Goal: Find specific page/section: Find specific page/section

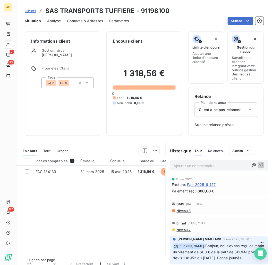
scroll to position [29, 0]
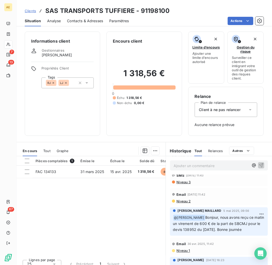
click at [26, 12] on span "Clients" at bounding box center [30, 11] width 11 height 4
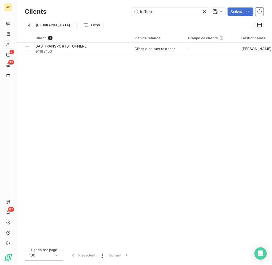
drag, startPoint x: 120, startPoint y: 12, endPoint x: 52, endPoint y: 17, distance: 68.1
click at [52, 17] on div "Clients tuffiere Actions Trier Filtrer" at bounding box center [144, 19] width 239 height 27
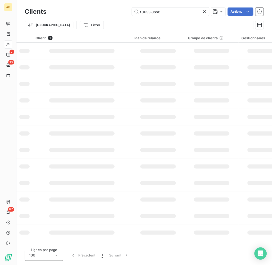
type input "roussiasse"
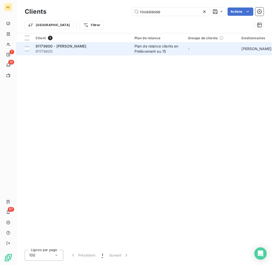
click at [63, 46] on span "91179600 - [PERSON_NAME]" at bounding box center [61, 46] width 51 height 4
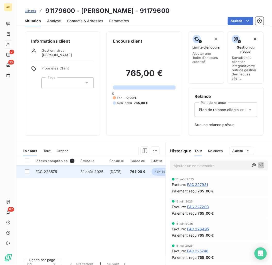
click at [89, 172] on span "31 août 2025" at bounding box center [92, 171] width 23 height 4
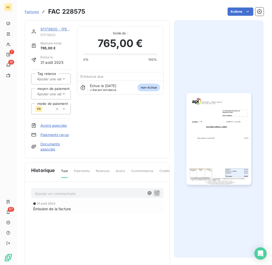
click at [208, 132] on img "button" at bounding box center [219, 139] width 65 height 92
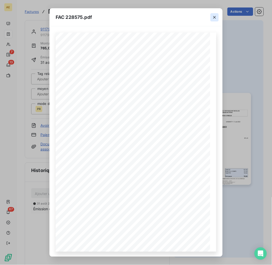
click at [214, 18] on icon "button" at bounding box center [215, 17] width 3 height 3
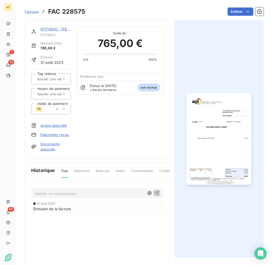
click at [53, 29] on link "91179600 - [PERSON_NAME]" at bounding box center [65, 29] width 51 height 4
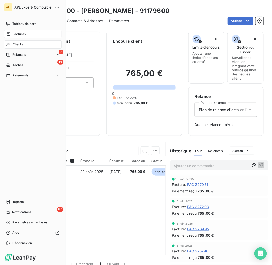
click at [23, 33] on span "Factures" at bounding box center [19, 34] width 13 height 5
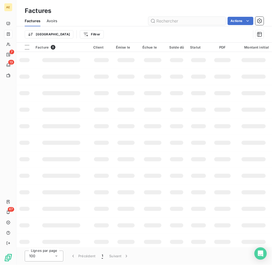
click at [190, 20] on input "text" at bounding box center [187, 21] width 77 height 8
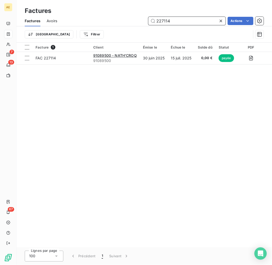
click at [166, 19] on input "227114" at bounding box center [187, 21] width 77 height 8
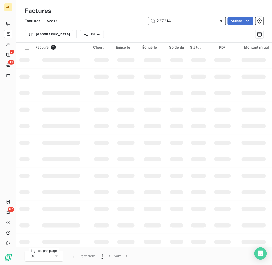
type input "227214"
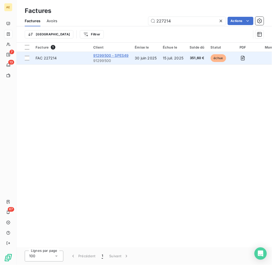
click at [100, 55] on span "91299500 - SPES49" at bounding box center [111, 55] width 36 height 4
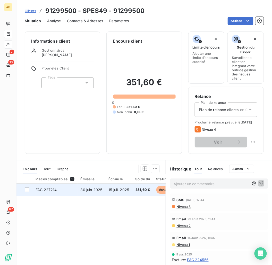
click at [115, 192] on span "15 juil. 2025" at bounding box center [119, 189] width 21 height 4
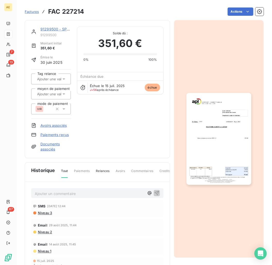
click at [232, 142] on img "button" at bounding box center [219, 139] width 65 height 92
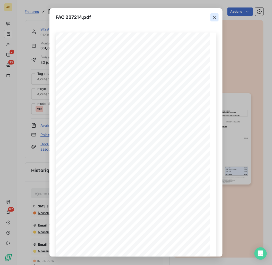
click at [215, 19] on icon "button" at bounding box center [214, 17] width 5 height 5
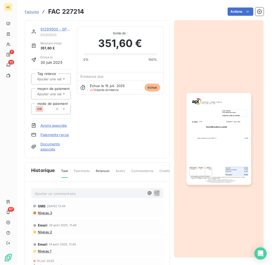
click at [48, 29] on link "91299500 - SPES49" at bounding box center [58, 29] width 36 height 4
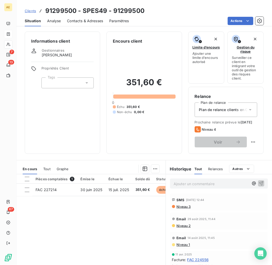
click at [92, 22] on span "Contacts & Adresses" at bounding box center [85, 20] width 36 height 5
